Goal: Task Accomplishment & Management: Use online tool/utility

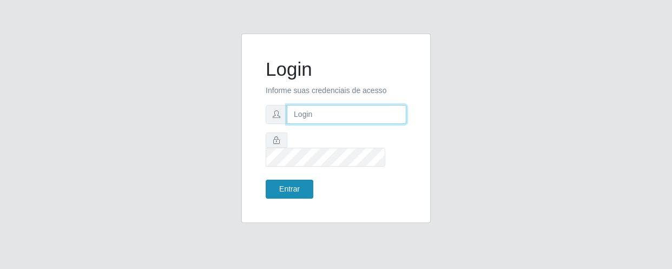
type input "[EMAIL_ADDRESS][DOMAIN_NAME]"
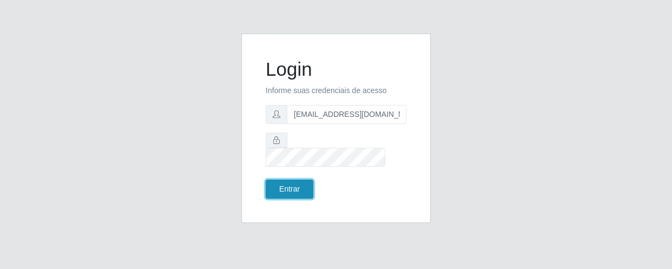
click at [294, 180] on button "Entrar" at bounding box center [290, 189] width 48 height 19
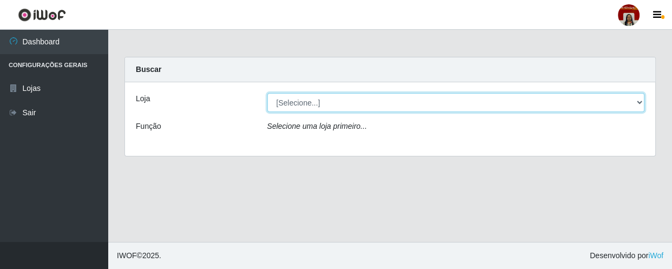
click at [633, 103] on select "[Selecione...] Mar Vermelho - Loja 04" at bounding box center [455, 102] width 377 height 19
select select "251"
click at [267, 93] on select "[Selecione...] Mar Vermelho - Loja 04" at bounding box center [455, 102] width 377 height 19
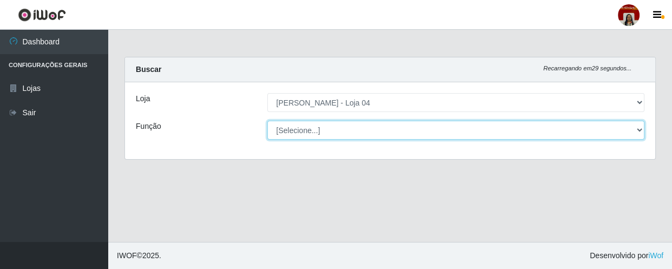
click at [635, 128] on select "[Selecione...] ASG ASG + ASG ++ Auxiliar de Depósito Auxiliar de Depósito + Aux…" at bounding box center [455, 130] width 377 height 19
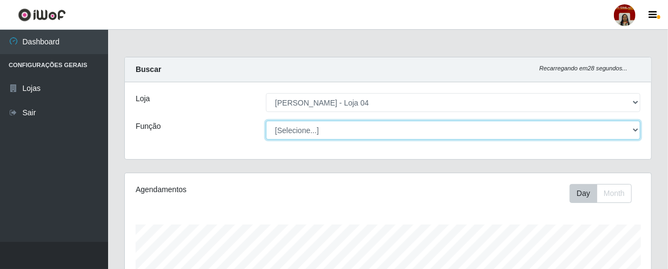
scroll to position [224, 527]
click at [633, 128] on select "[Selecione...] ASG ASG + ASG ++ Auxiliar de Depósito Auxiliar de Depósito + Aux…" at bounding box center [453, 130] width 375 height 19
select select "22"
click at [266, 121] on select "[Selecione...] ASG ASG + ASG ++ Auxiliar de Depósito Auxiliar de Depósito + Aux…" at bounding box center [453, 130] width 375 height 19
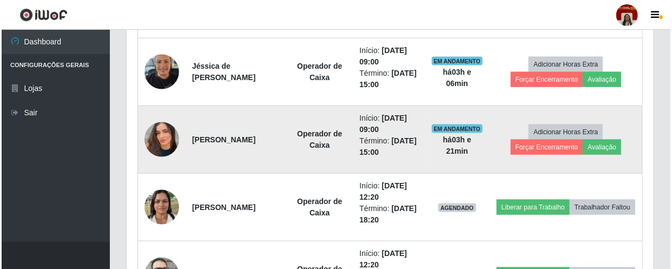
scroll to position [688, 0]
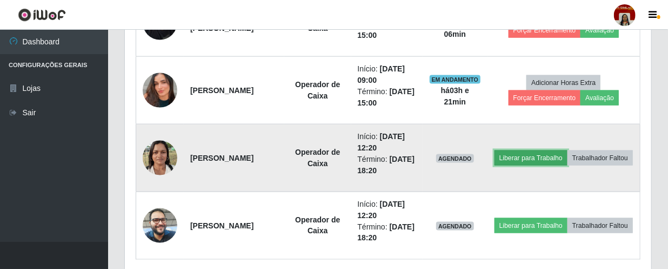
click at [563, 150] on button "Liberar para Trabalho" at bounding box center [531, 157] width 73 height 15
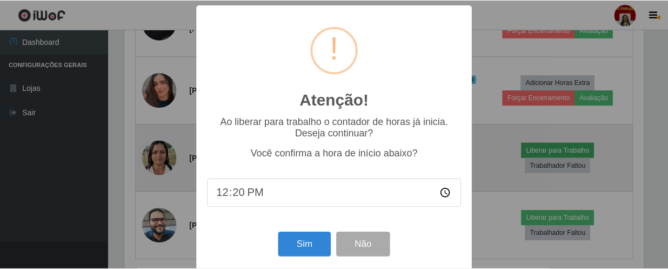
scroll to position [224, 522]
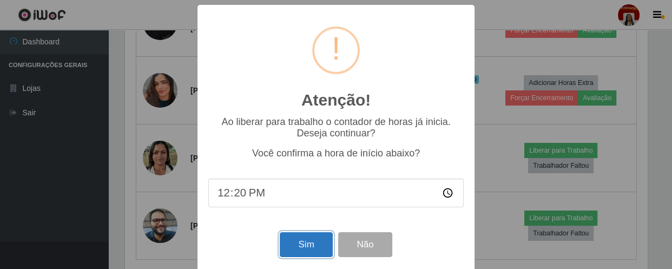
click at [301, 250] on button "Sim" at bounding box center [306, 244] width 52 height 25
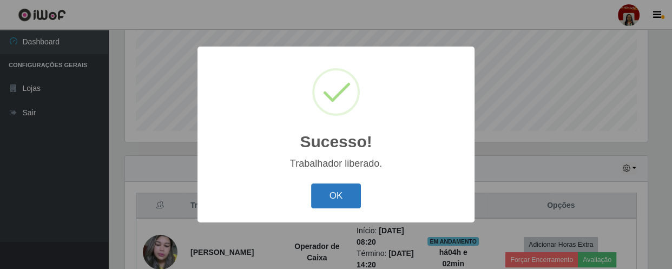
click at [325, 196] on button "OK" at bounding box center [336, 195] width 50 height 25
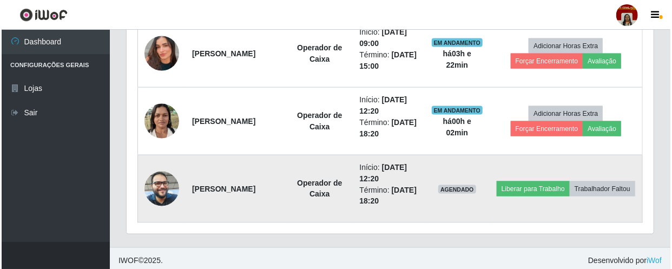
scroll to position [728, 0]
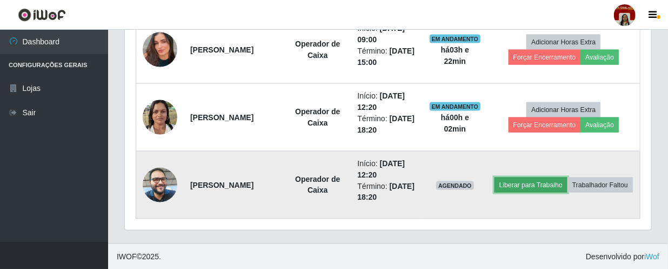
click at [568, 180] on button "Liberar para Trabalho" at bounding box center [531, 184] width 73 height 15
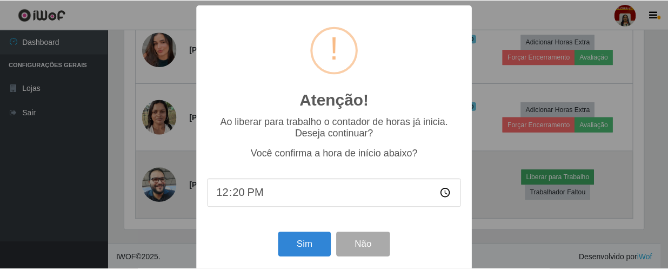
scroll to position [224, 522]
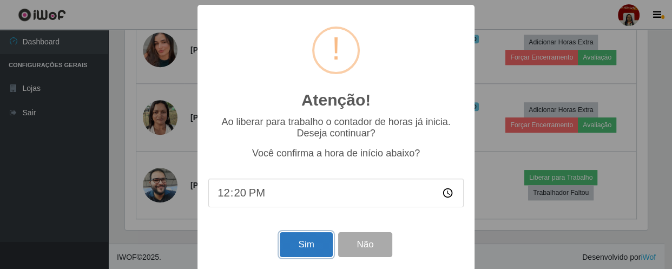
click at [310, 237] on button "Sim" at bounding box center [306, 244] width 52 height 25
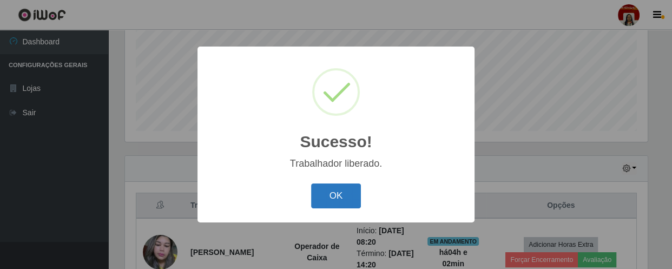
click at [345, 200] on button "OK" at bounding box center [336, 195] width 50 height 25
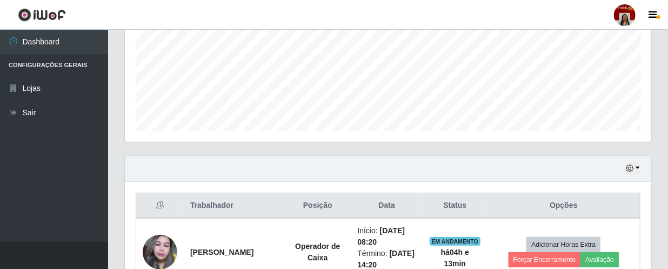
scroll to position [108, 0]
